Goal: Check status: Check status

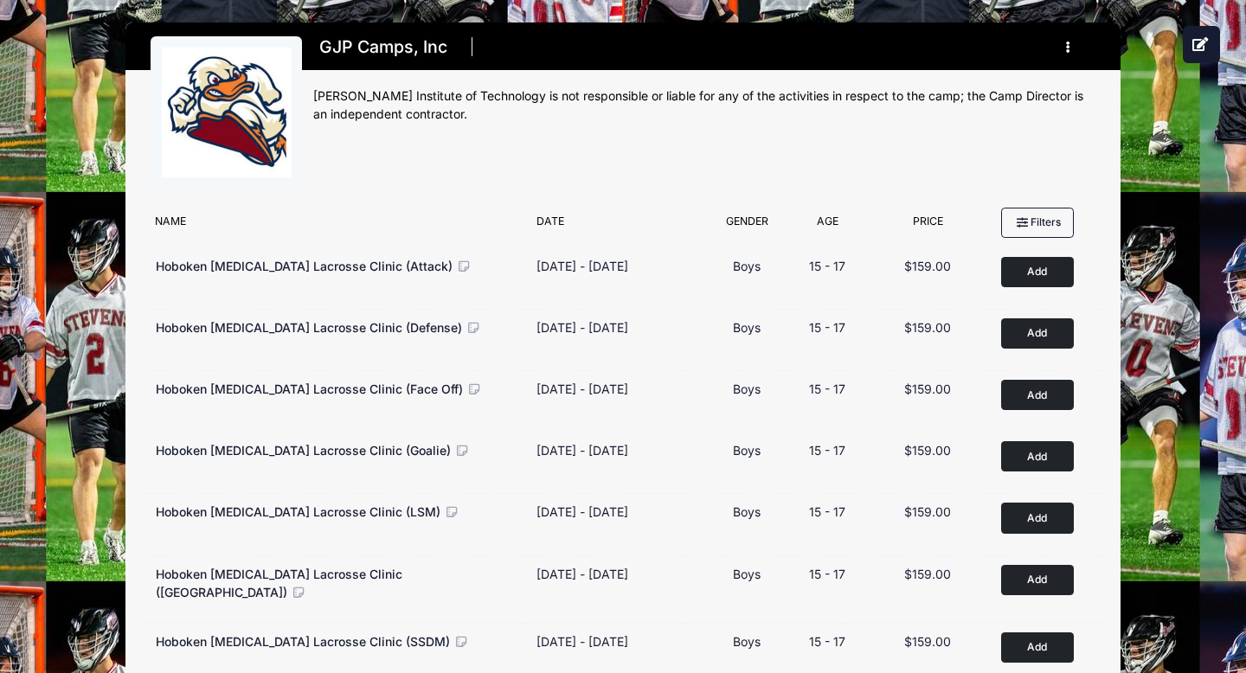
click at [900, 147] on div "GJP Camps, Inc Register My Profile My Events Settings Announcements Logout" at bounding box center [704, 117] width 782 height 163
click at [1067, 35] on button "button" at bounding box center [1071, 47] width 47 height 30
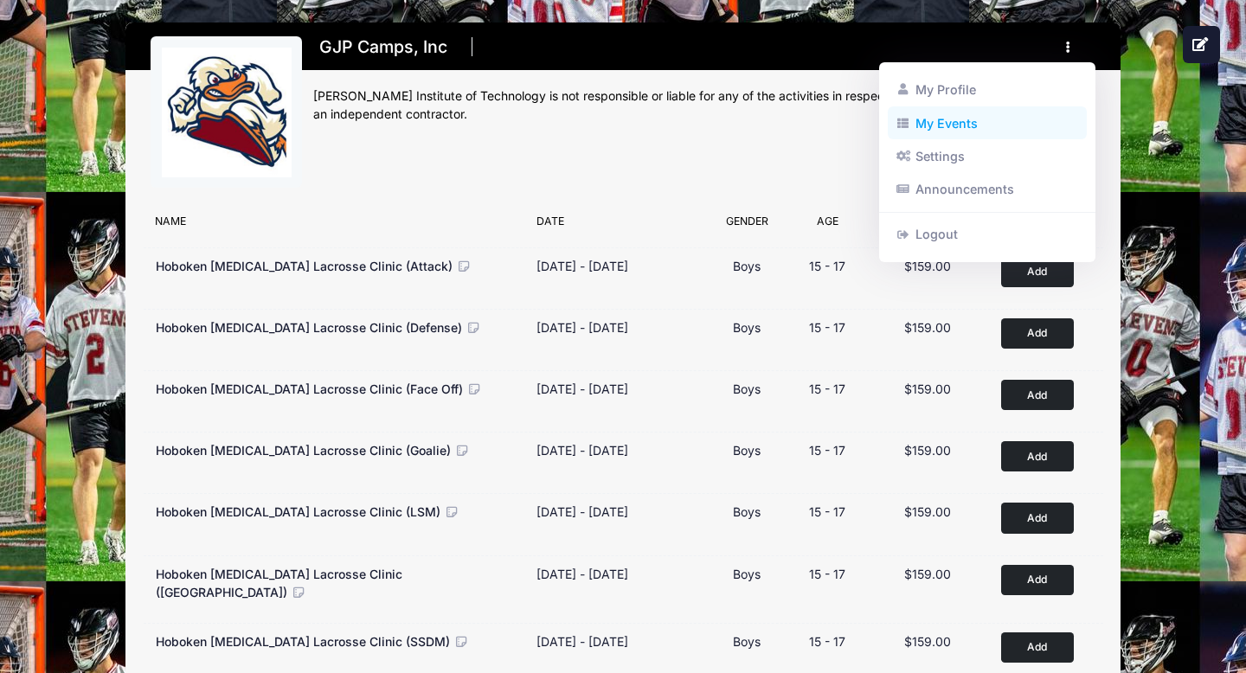
click at [967, 125] on link "My Events" at bounding box center [987, 122] width 200 height 33
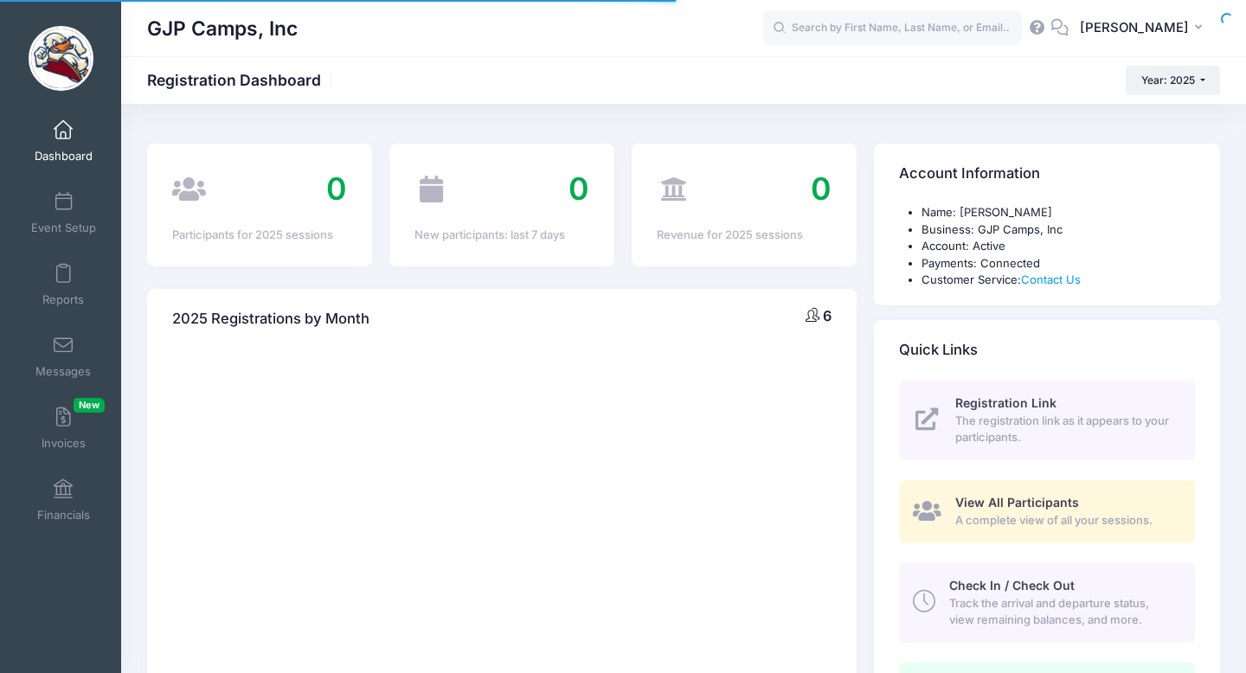
select select
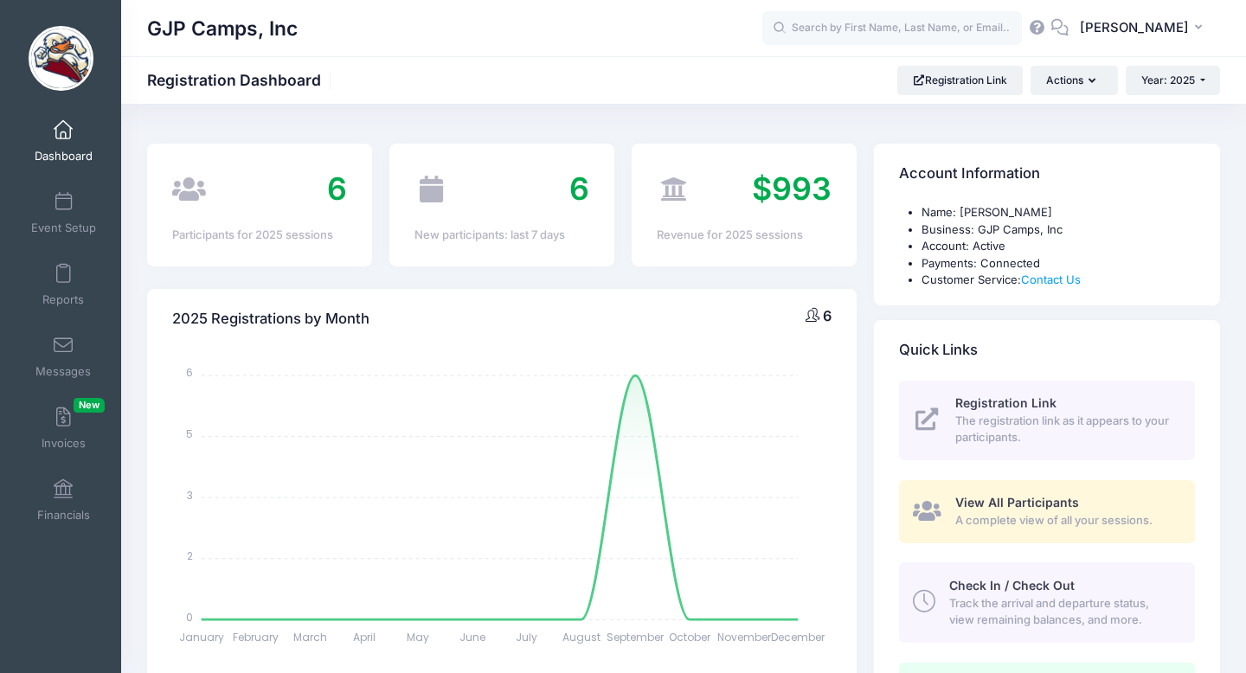
click at [618, 278] on div "2025 Registrations by Month 6 January January February February March March Apr…" at bounding box center [501, 565] width 727 height 599
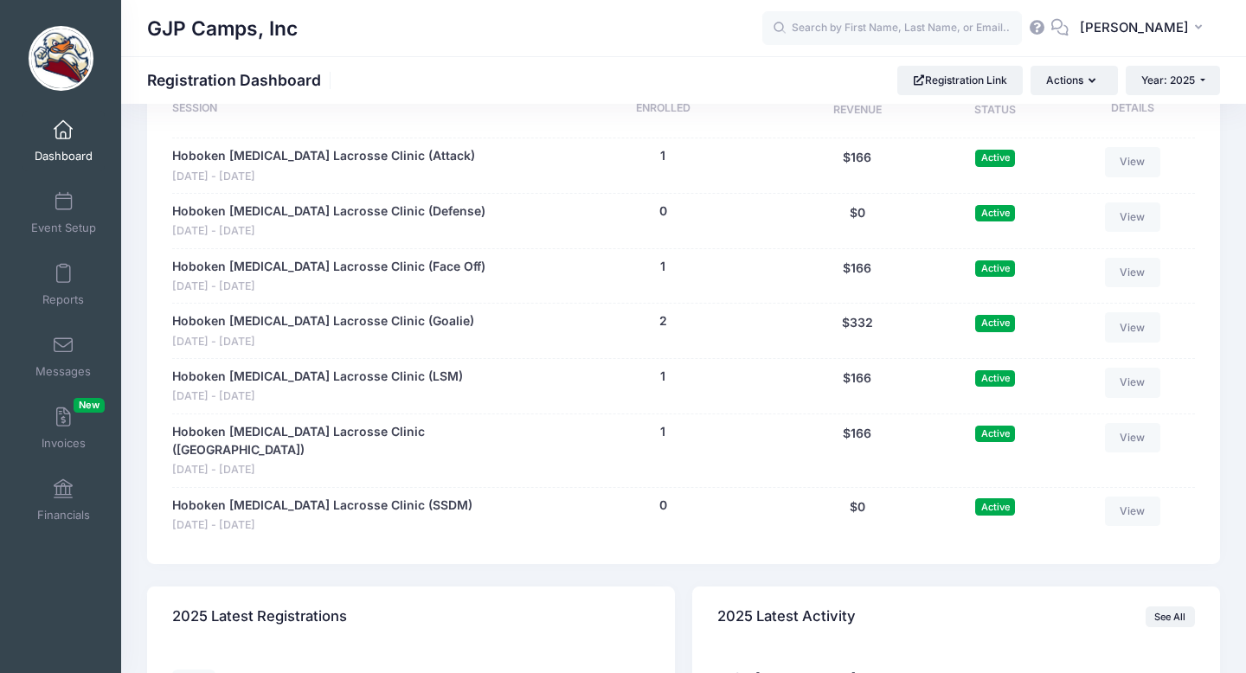
scroll to position [865, 0]
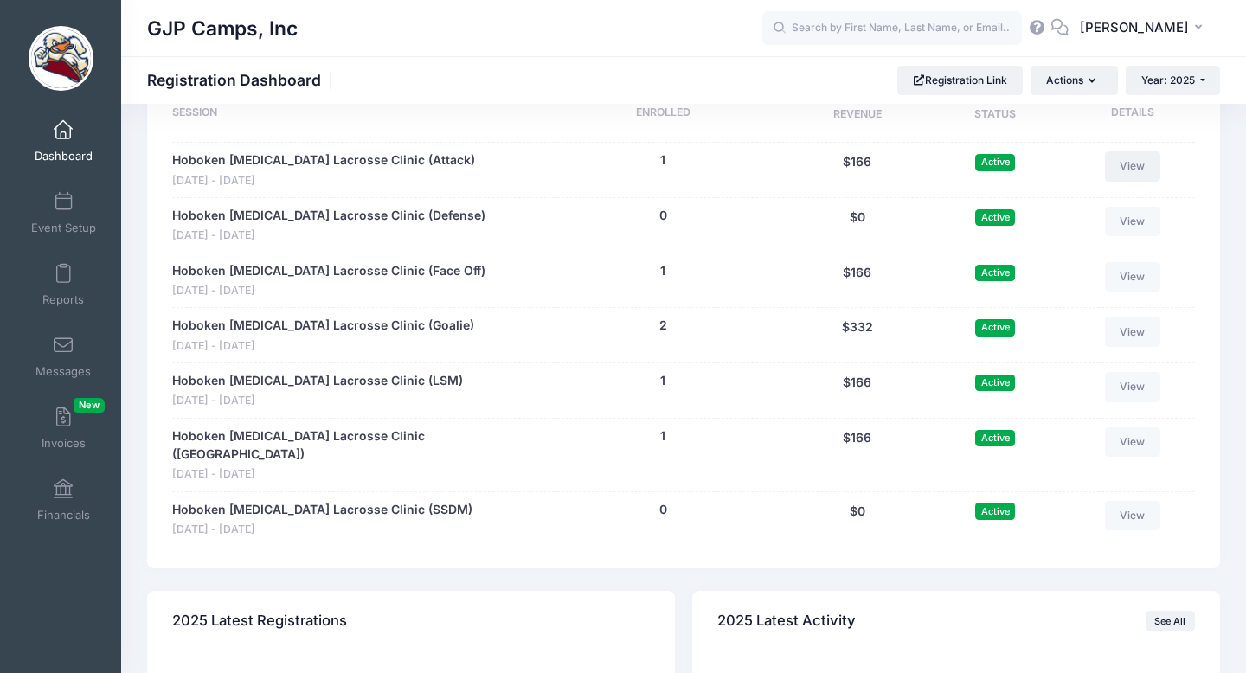
click at [1137, 169] on link "View" at bounding box center [1132, 165] width 55 height 29
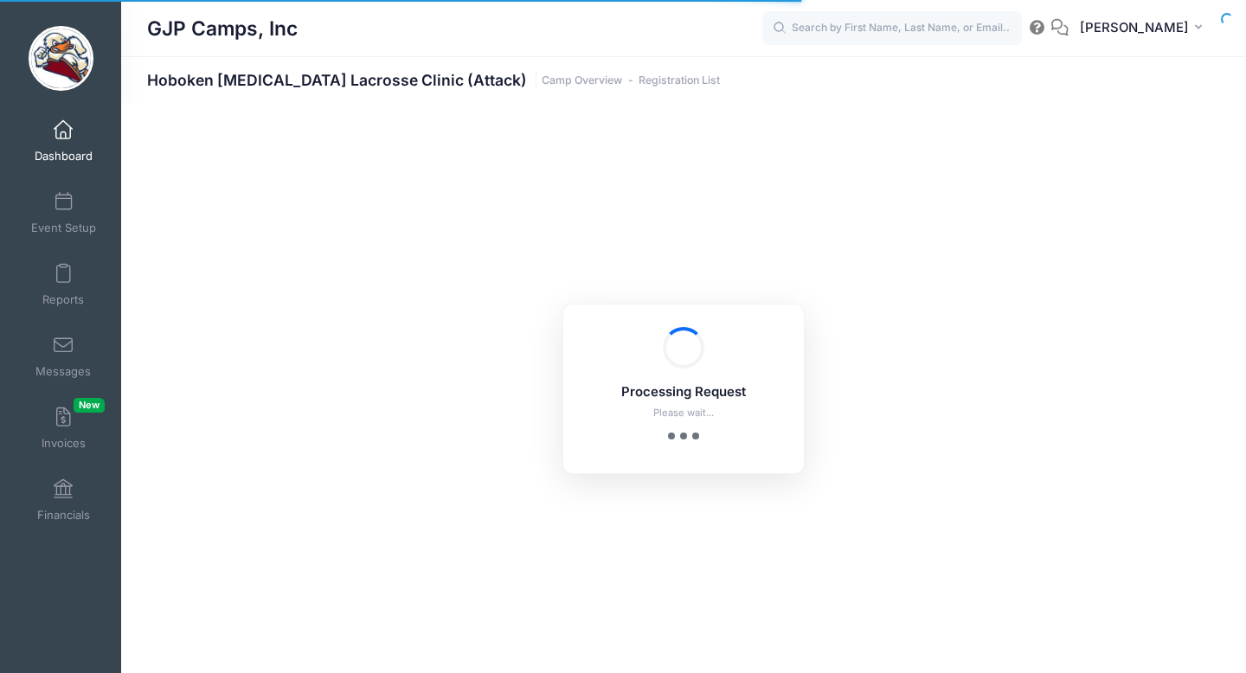
select select "10"
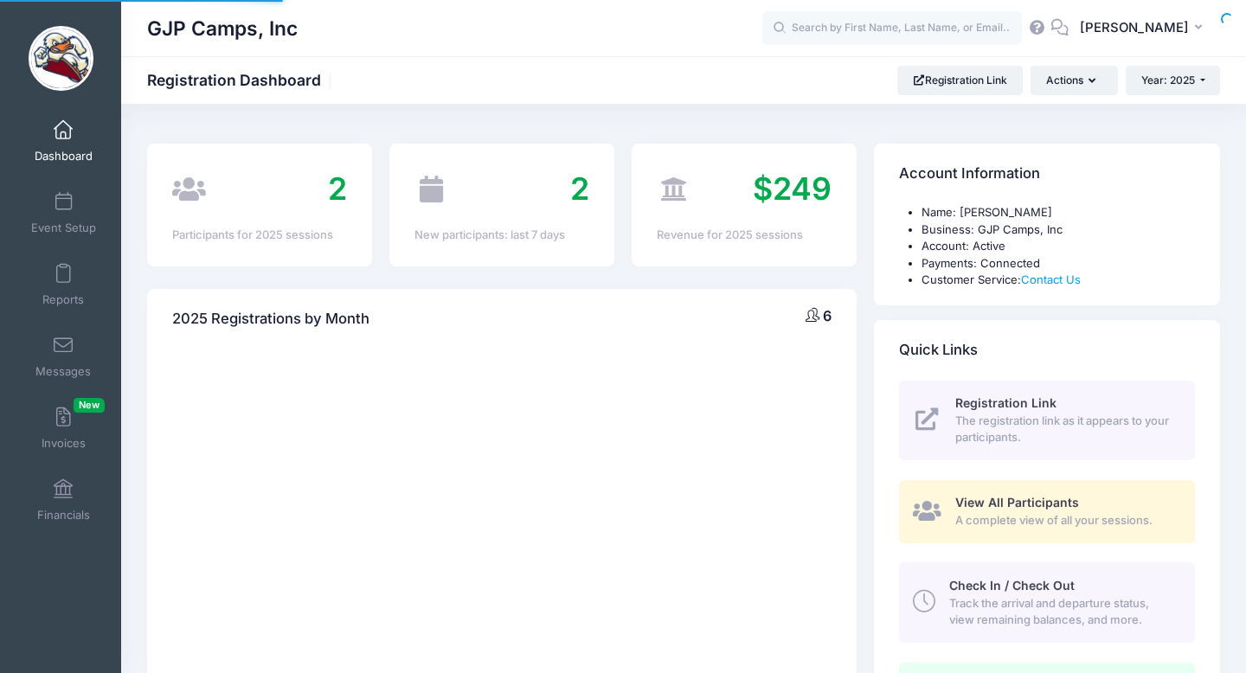
select select
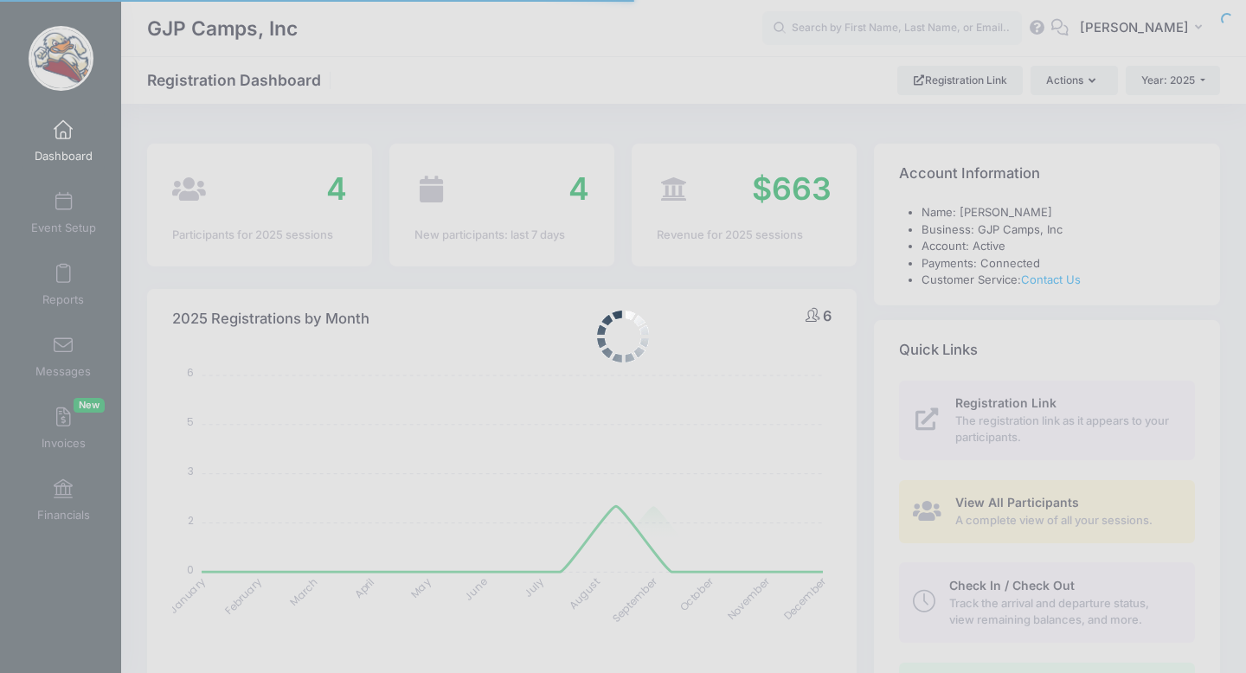
scroll to position [796, 0]
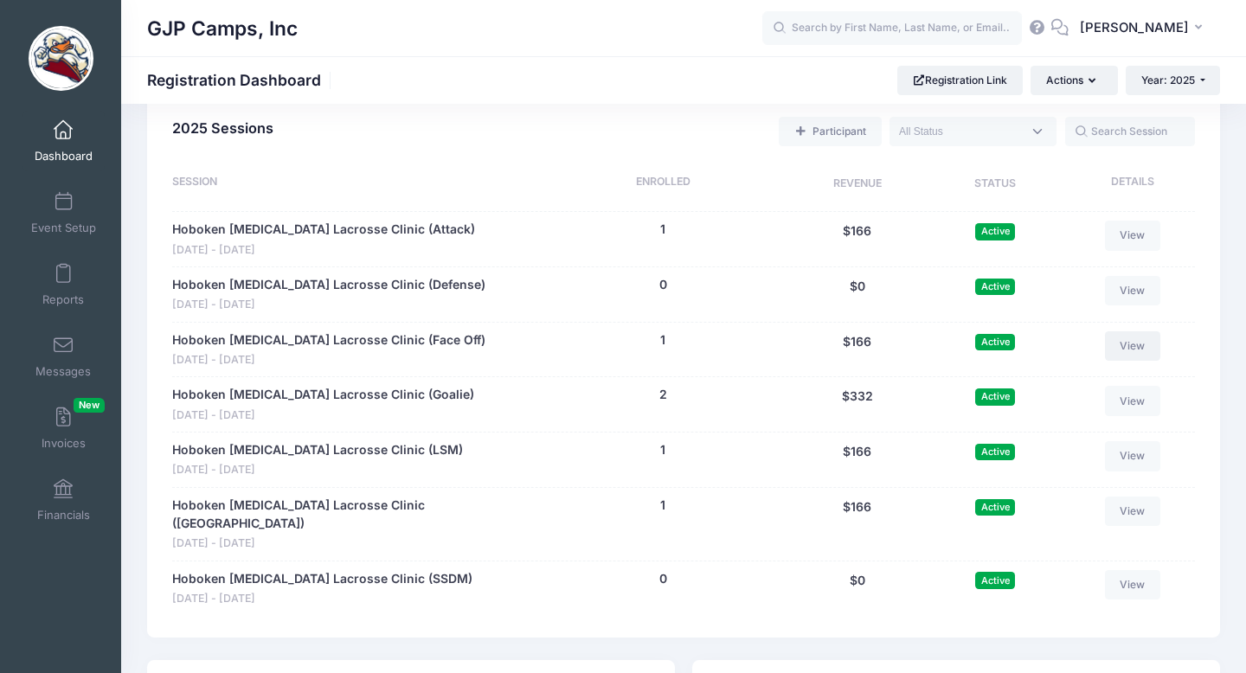
click at [1139, 340] on link "View" at bounding box center [1132, 345] width 55 height 29
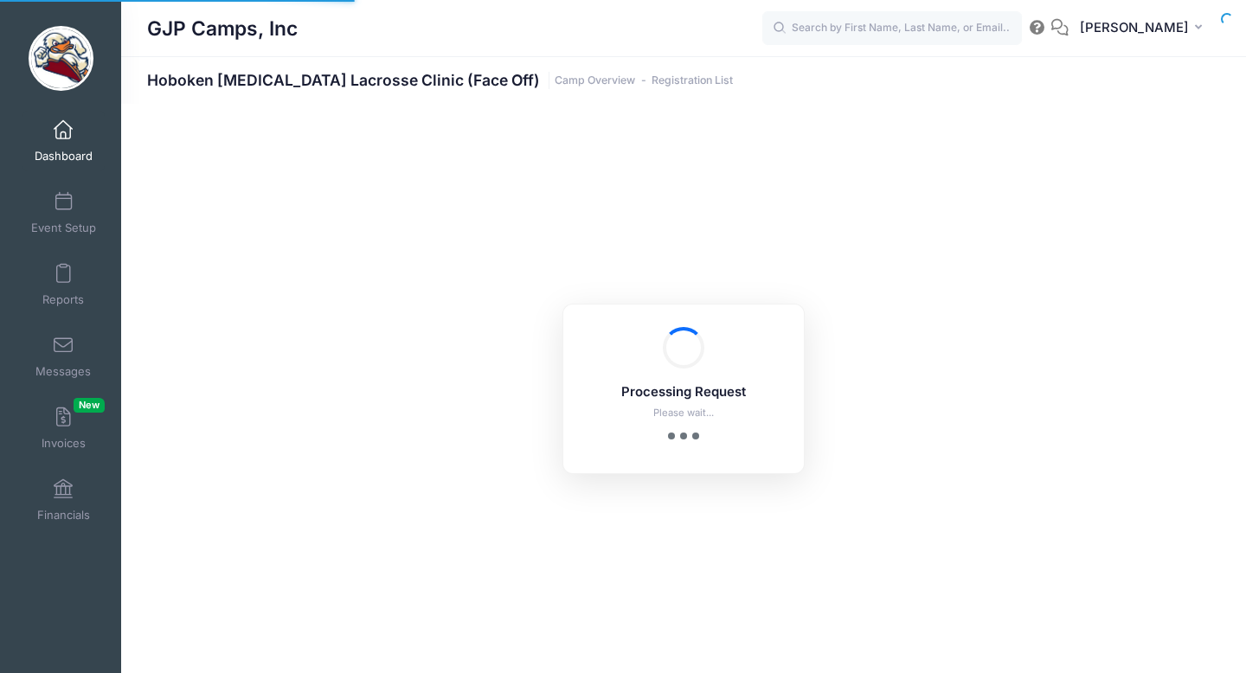
select select "10"
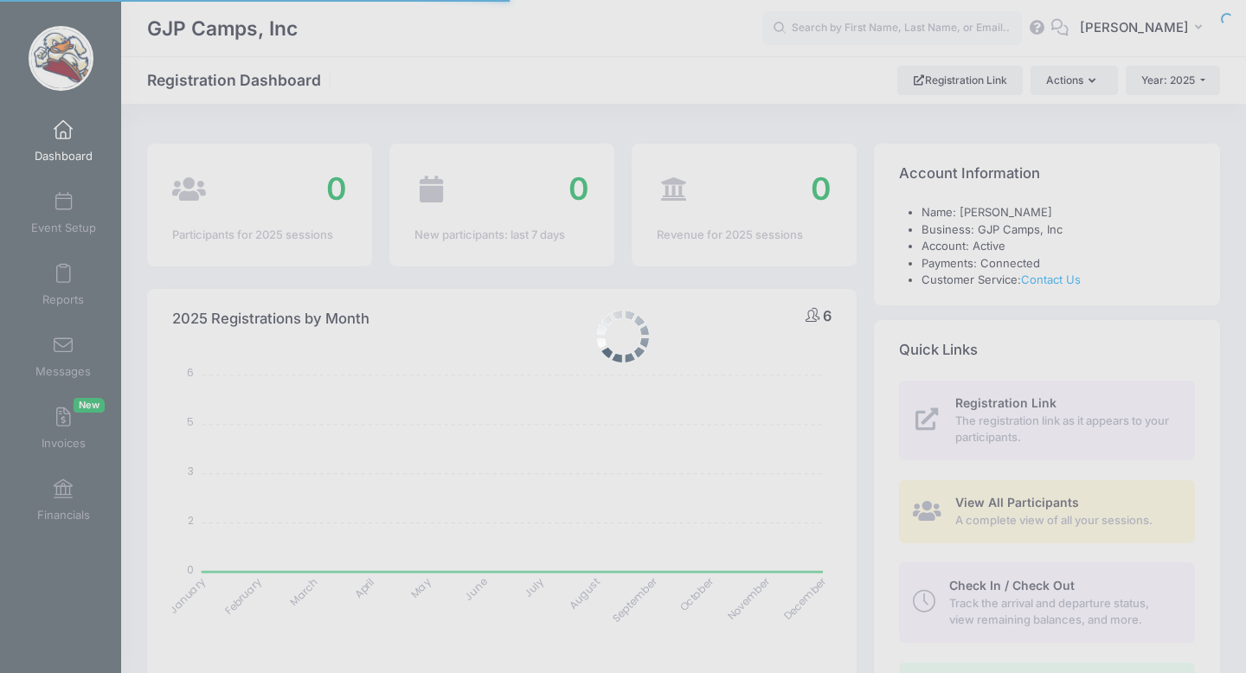
select select
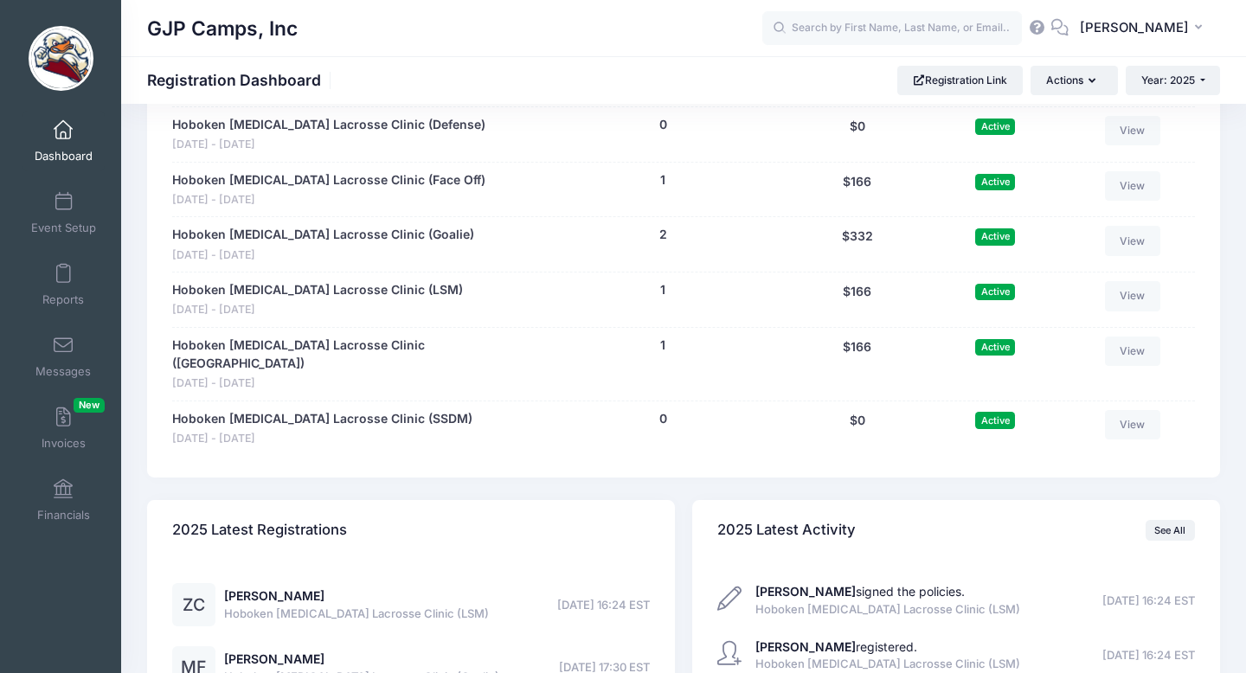
scroll to position [969, 0]
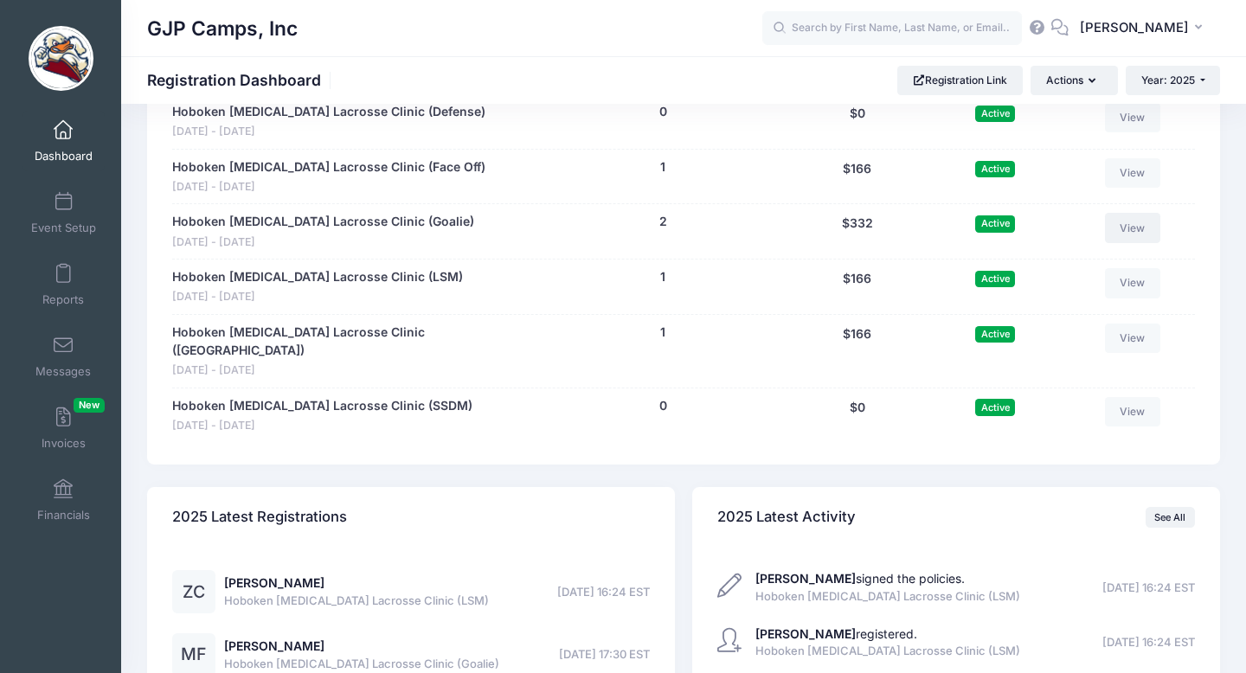
click at [1136, 232] on link "View" at bounding box center [1132, 227] width 55 height 29
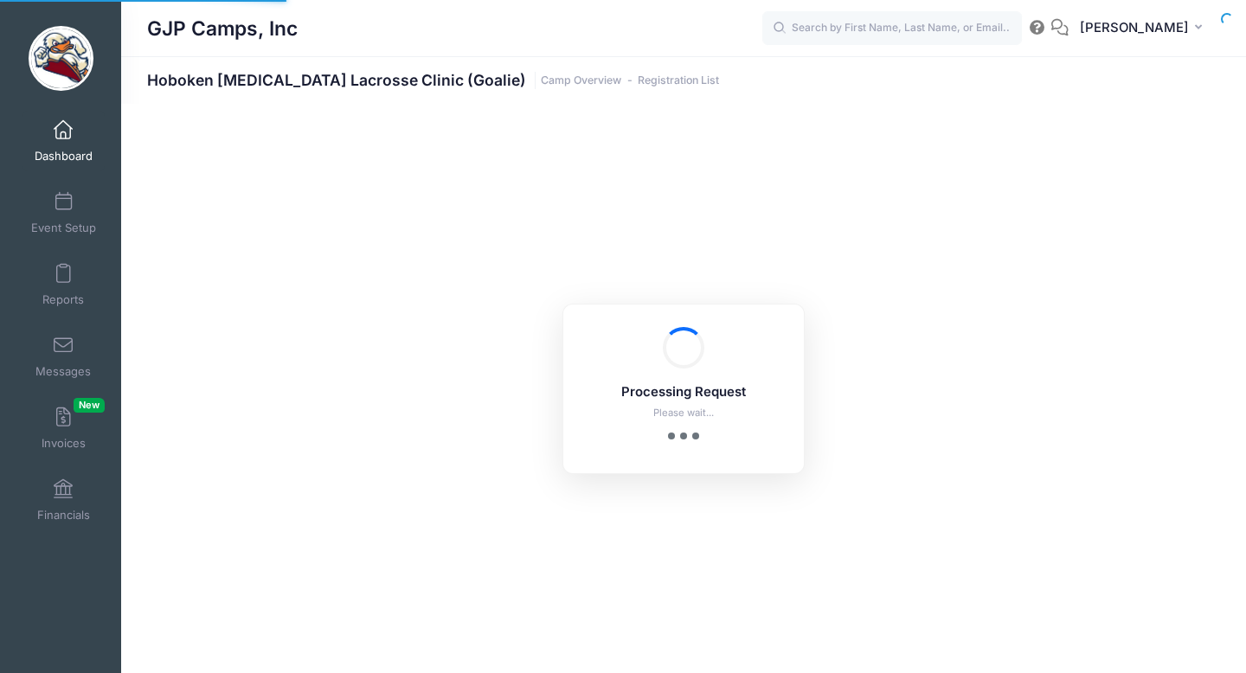
select select "10"
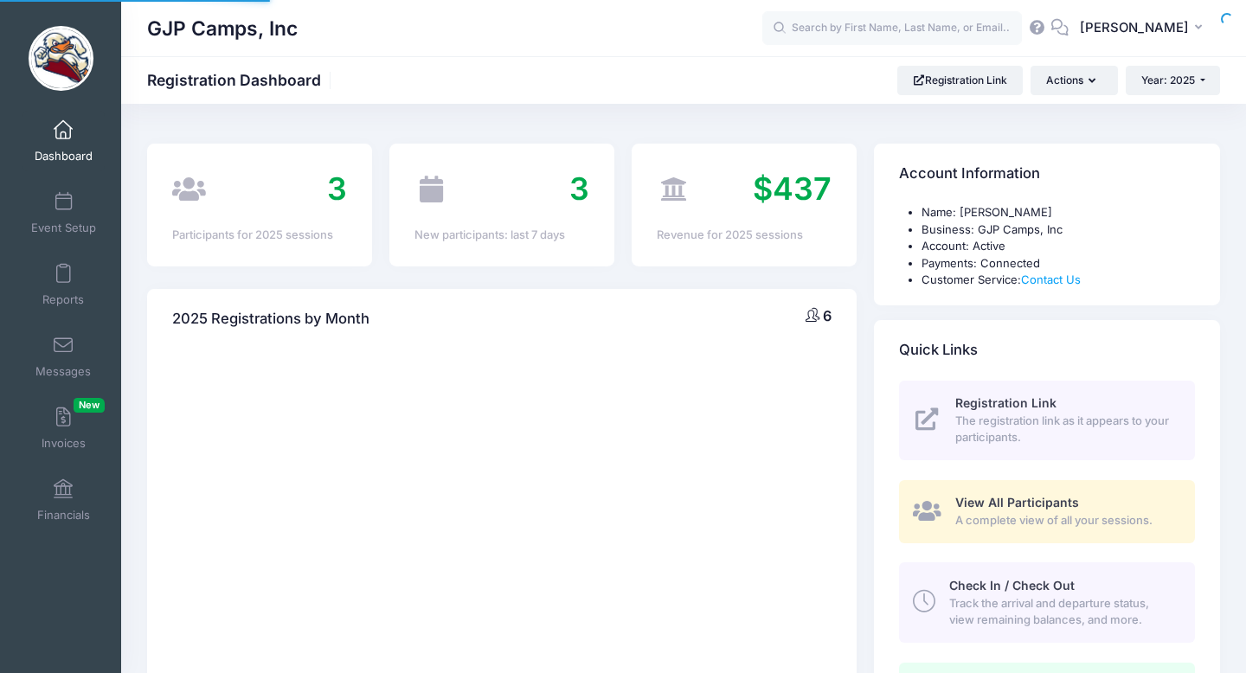
select select
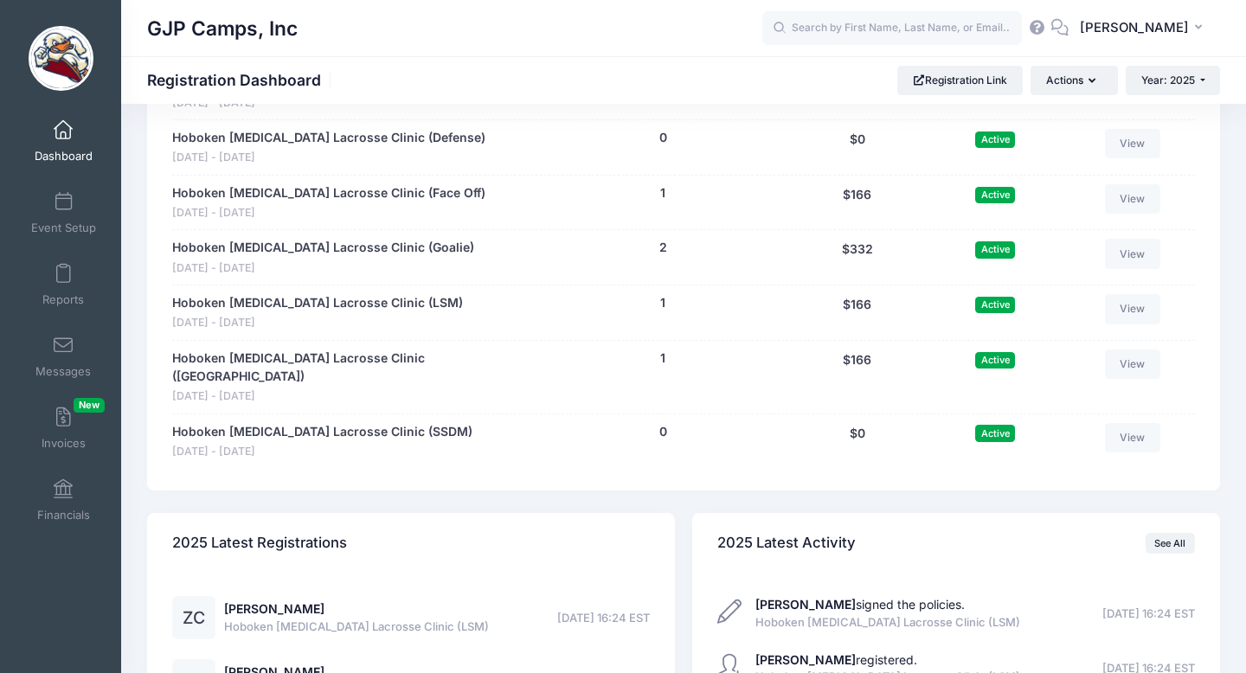
scroll to position [1003, 0]
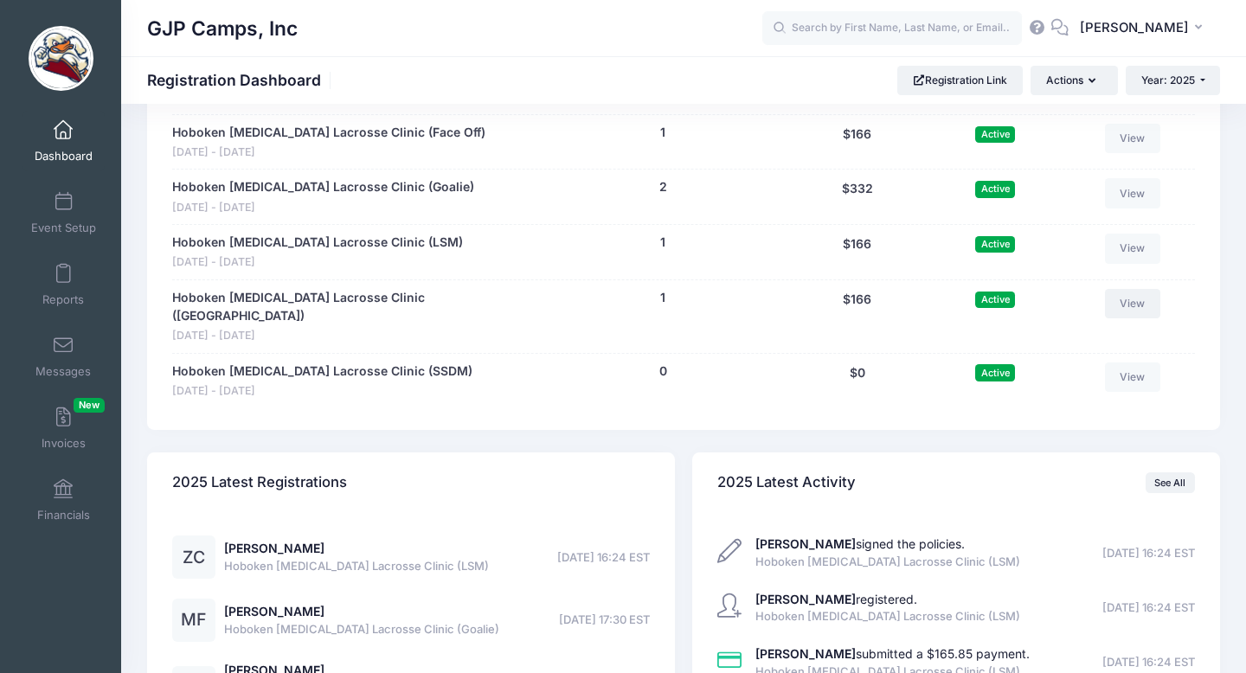
click at [1131, 302] on link "View" at bounding box center [1132, 303] width 55 height 29
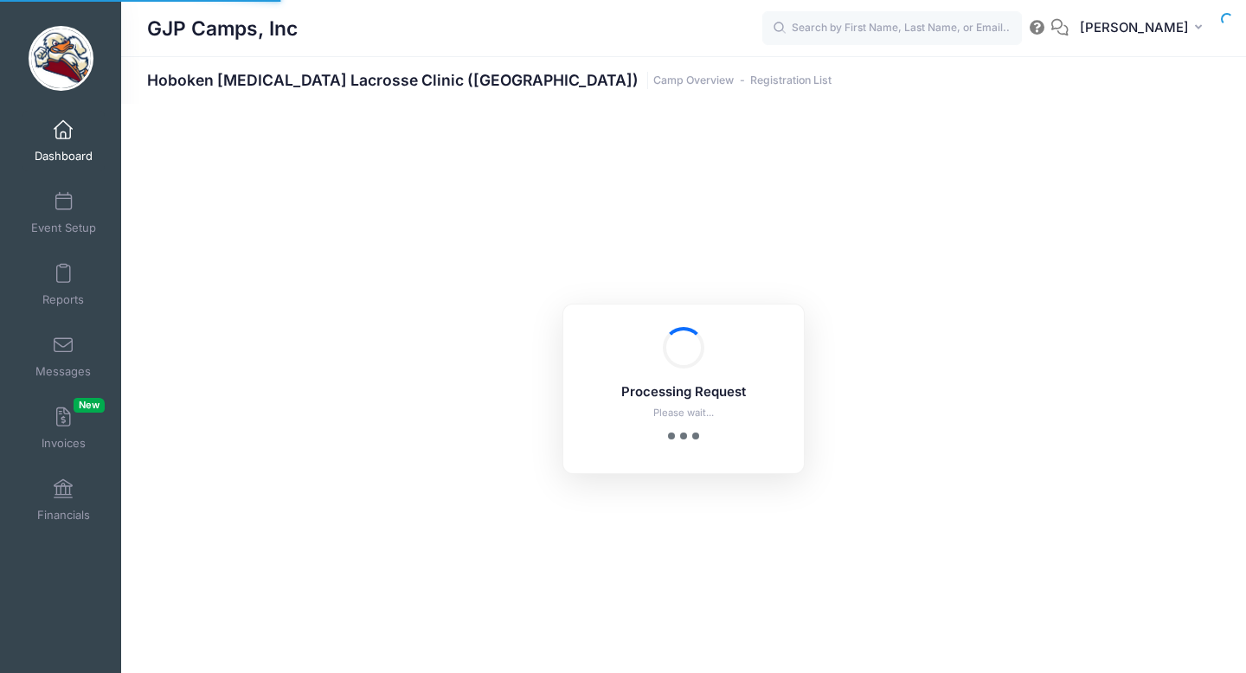
select select "10"
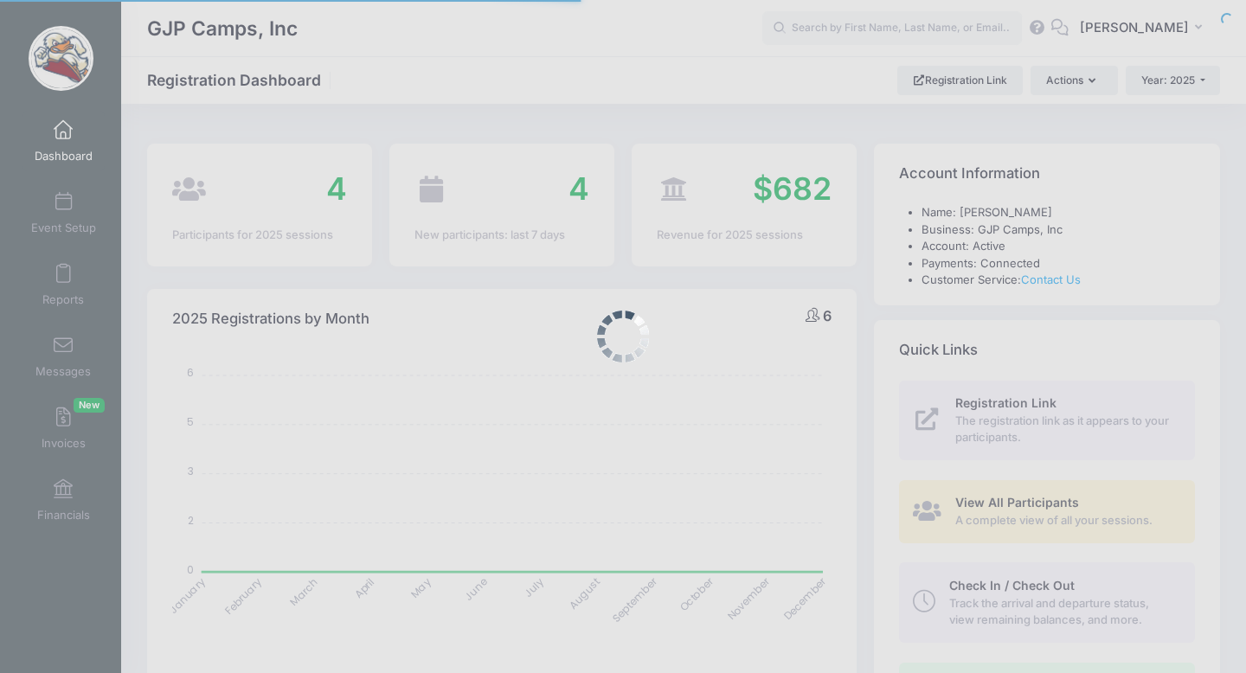
select select
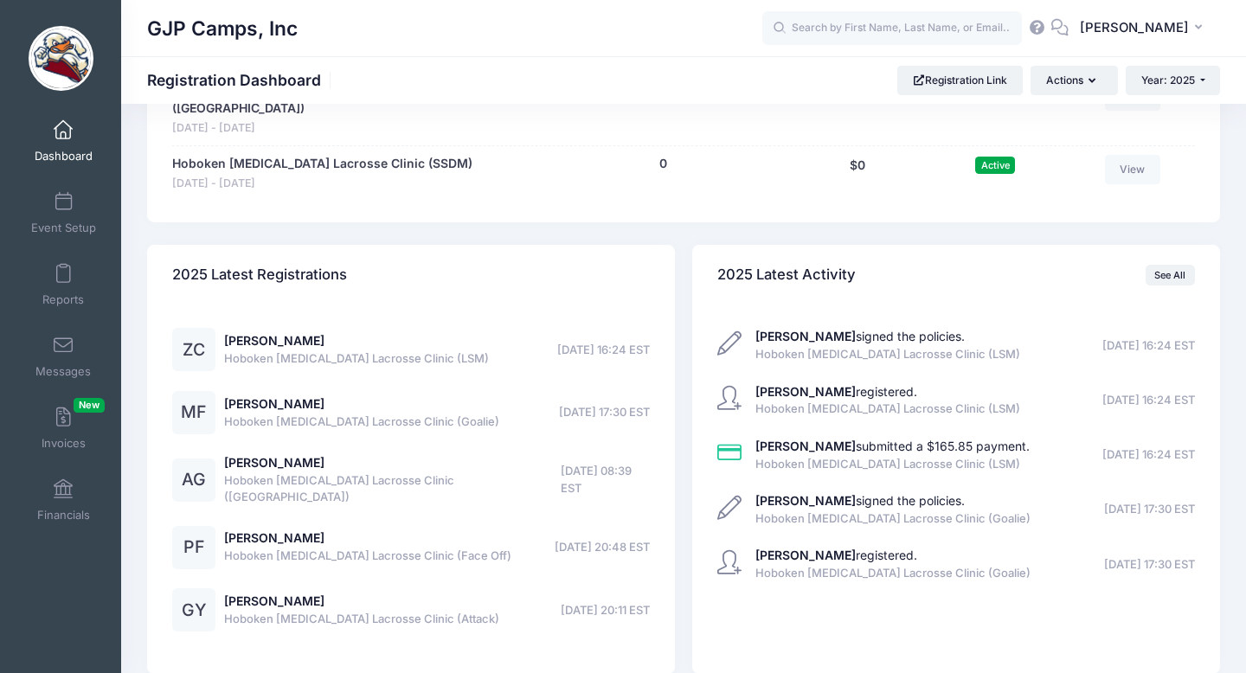
scroll to position [1246, 0]
